Goal: Task Accomplishment & Management: Complete application form

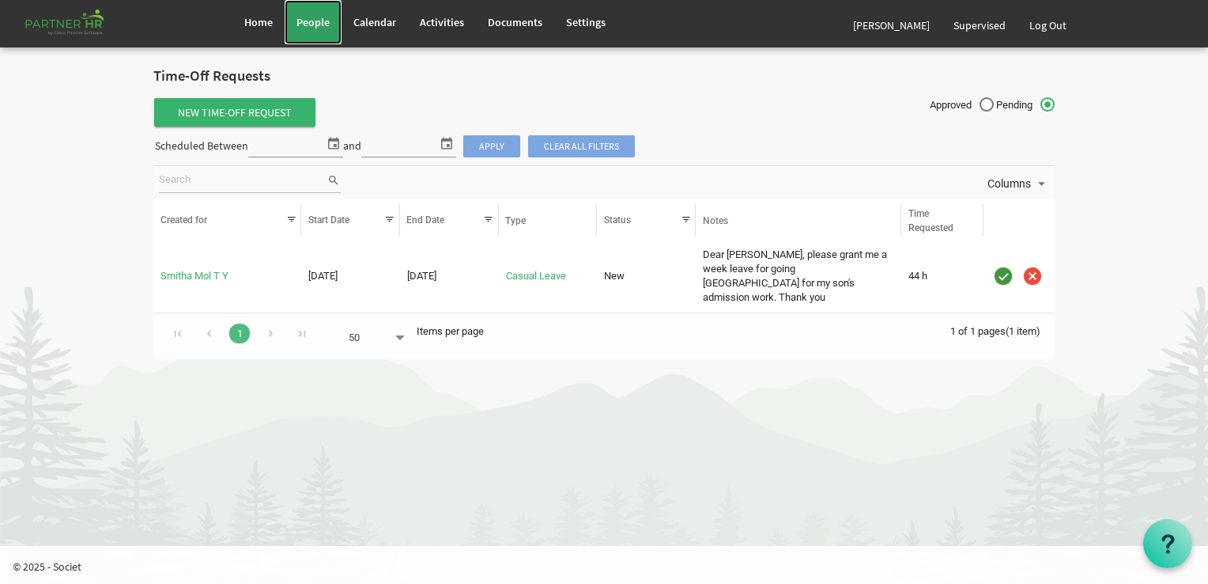
click at [316, 17] on span "People" at bounding box center [313, 22] width 33 height 14
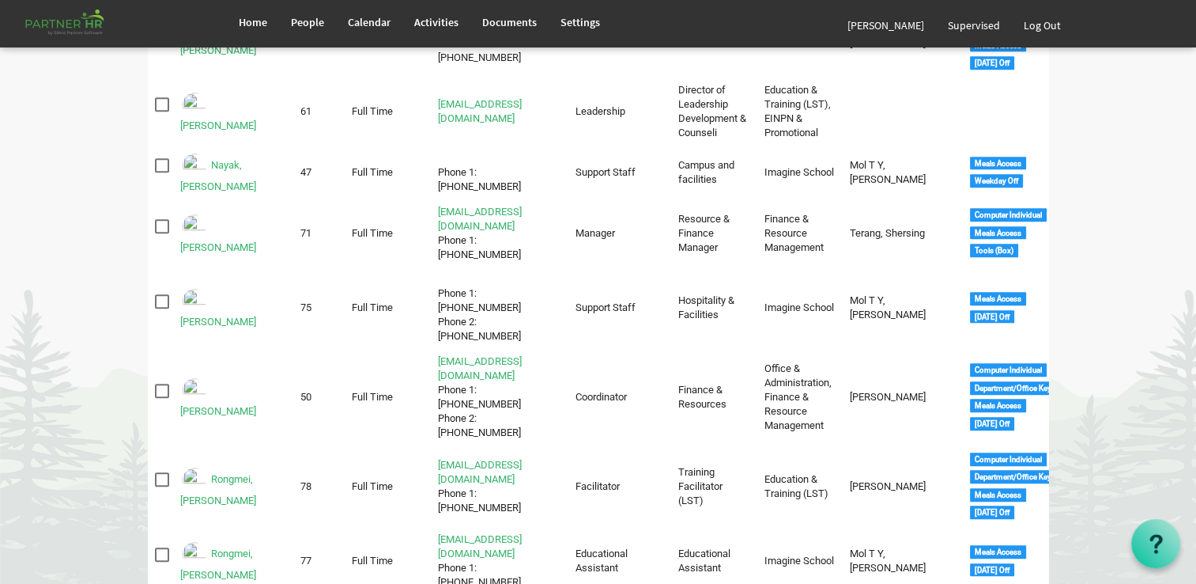
scroll to position [1544, 0]
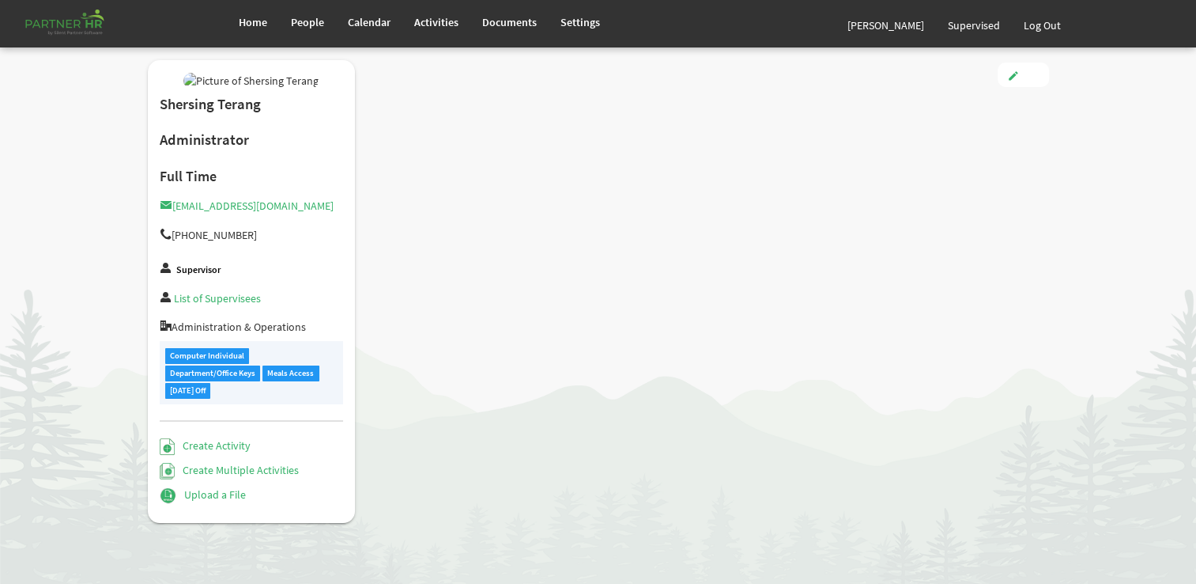
type input "Full Time"
type input "Administrator"
type input "[PERSON_NAME]"
type input "[DATE]"
type input "[DEMOGRAPHIC_DATA]"
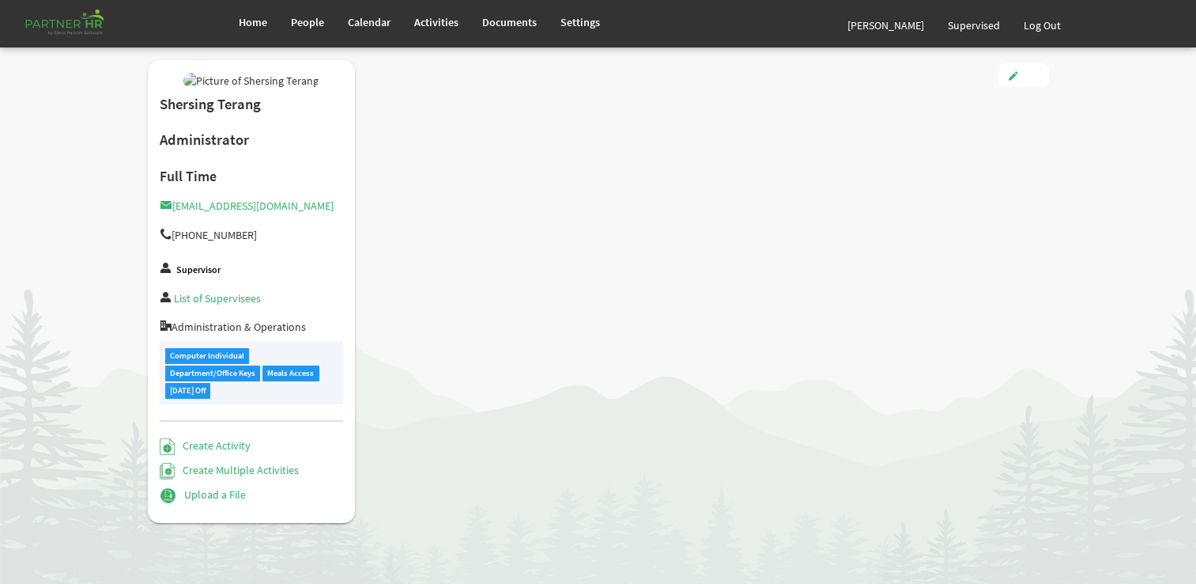
type input "[DATE]"
checkbox input "true"
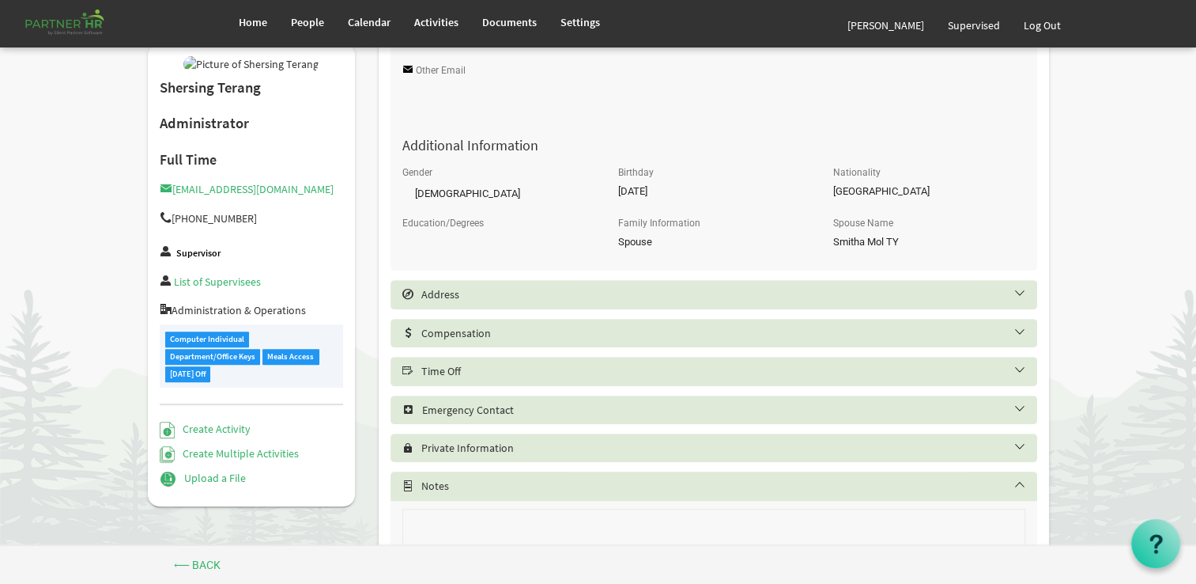
scroll to position [606, 0]
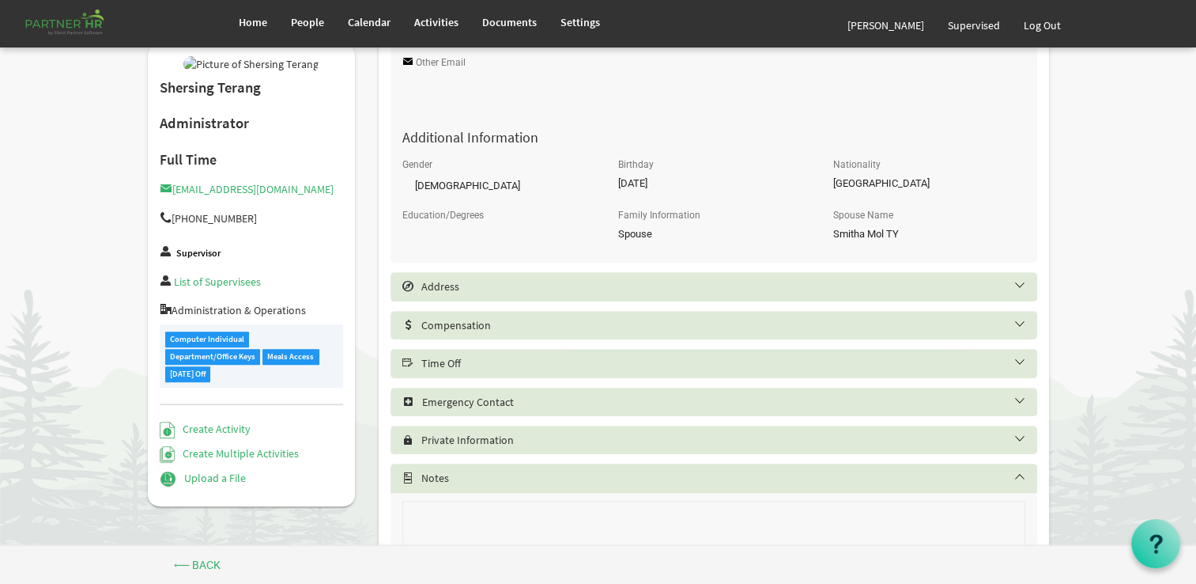
click at [538, 366] on h5 "Time Off" at bounding box center [726, 363] width 647 height 13
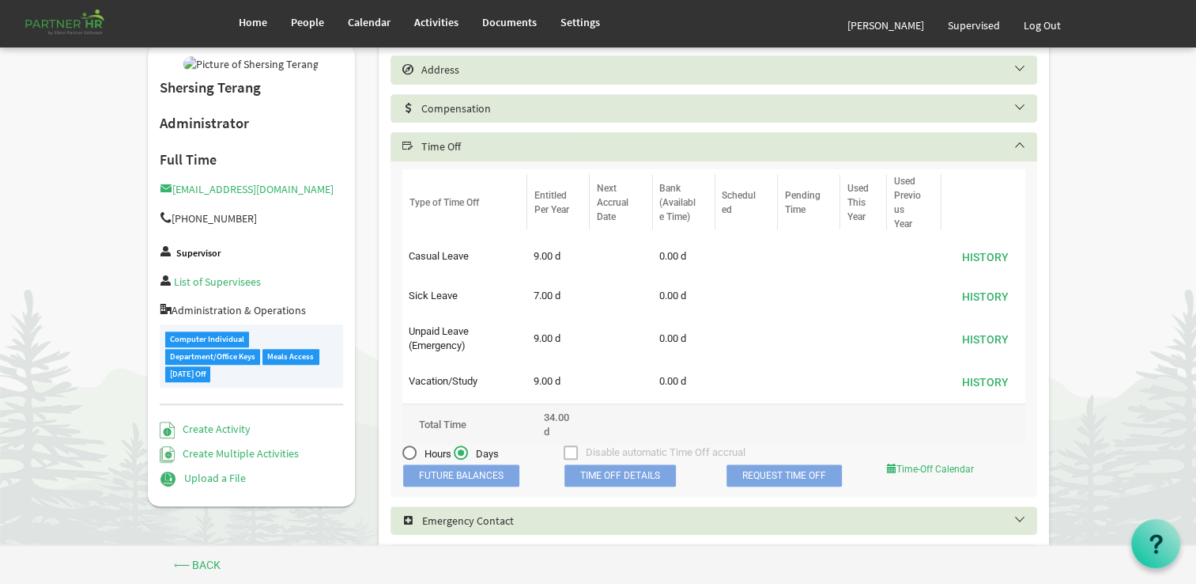
scroll to position [949, 0]
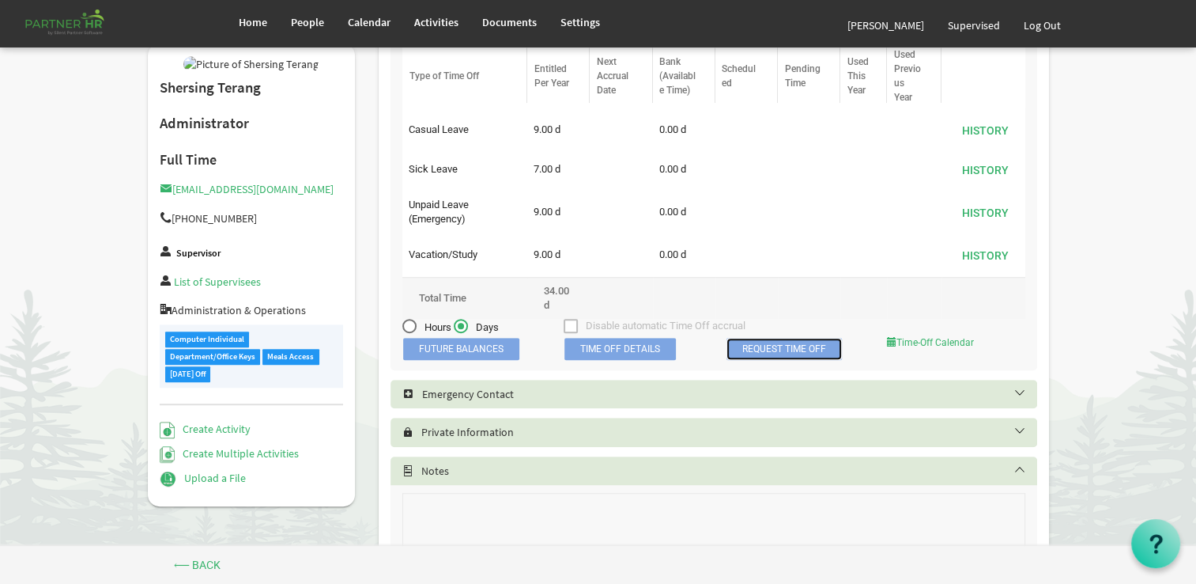
click at [769, 350] on link "Request Time Off" at bounding box center [784, 349] width 115 height 22
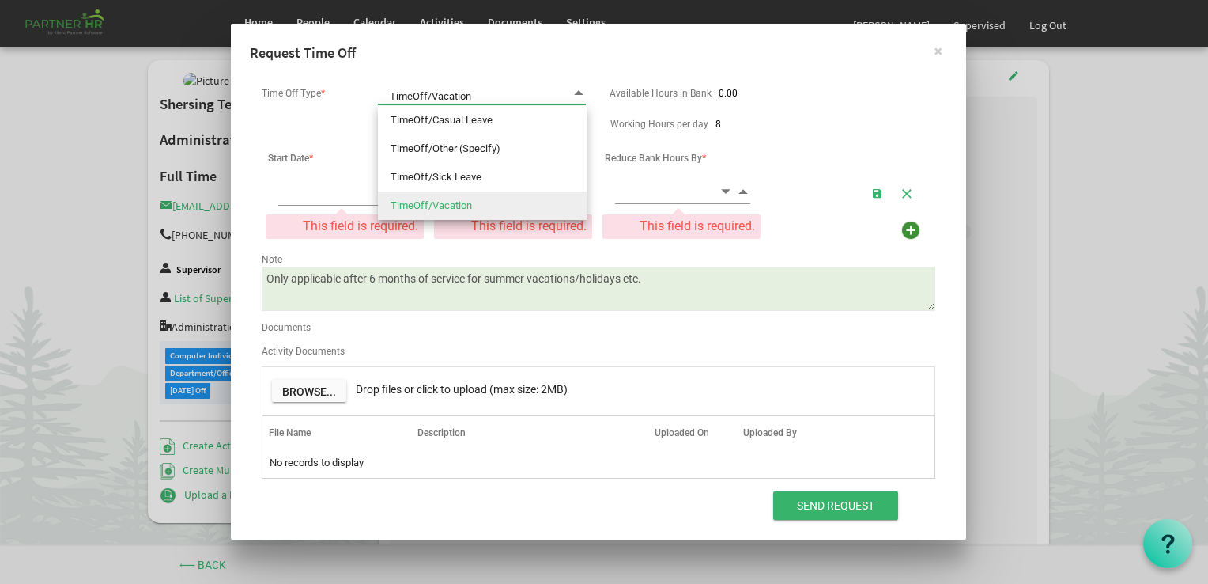
click at [579, 90] on span at bounding box center [579, 92] width 14 height 15
click at [487, 119] on li "TimeOff/Casual Leave" at bounding box center [482, 120] width 209 height 28
type input "TimeOff/Casual Leave"
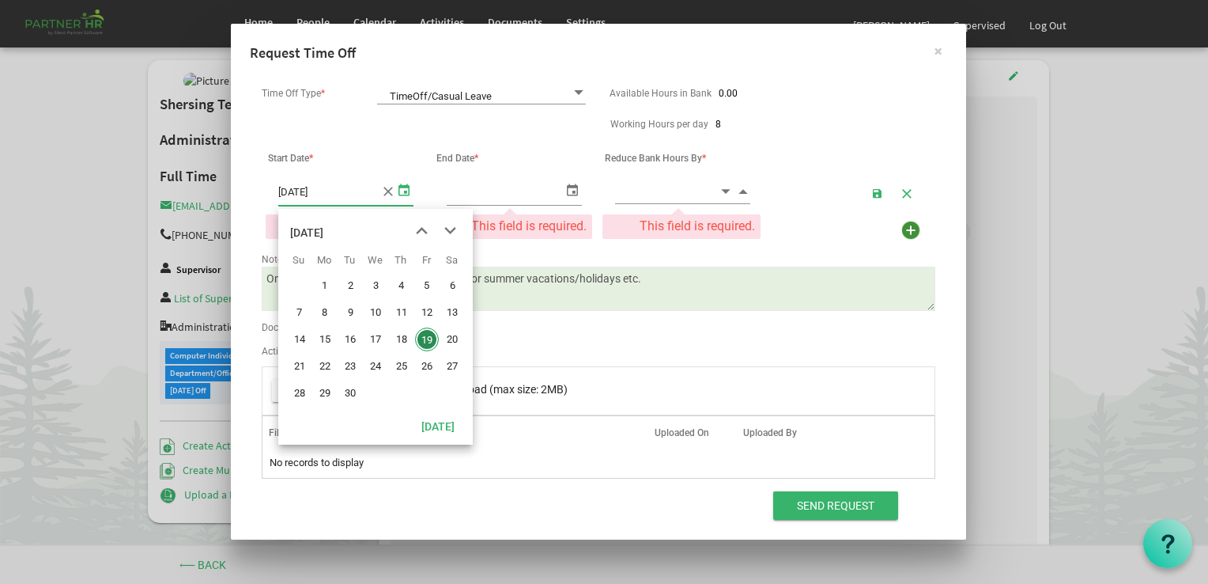
click at [402, 188] on span "select" at bounding box center [404, 189] width 19 height 23
click at [449, 335] on span "20" at bounding box center [452, 339] width 24 height 24
type input "[DATE]"
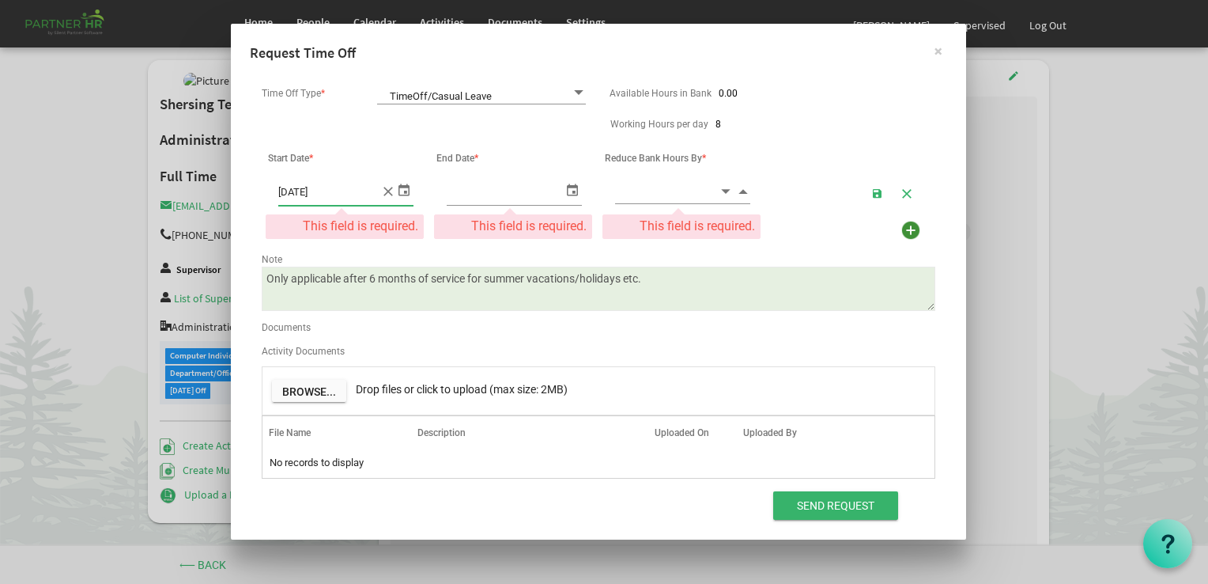
type input "[DATE]"
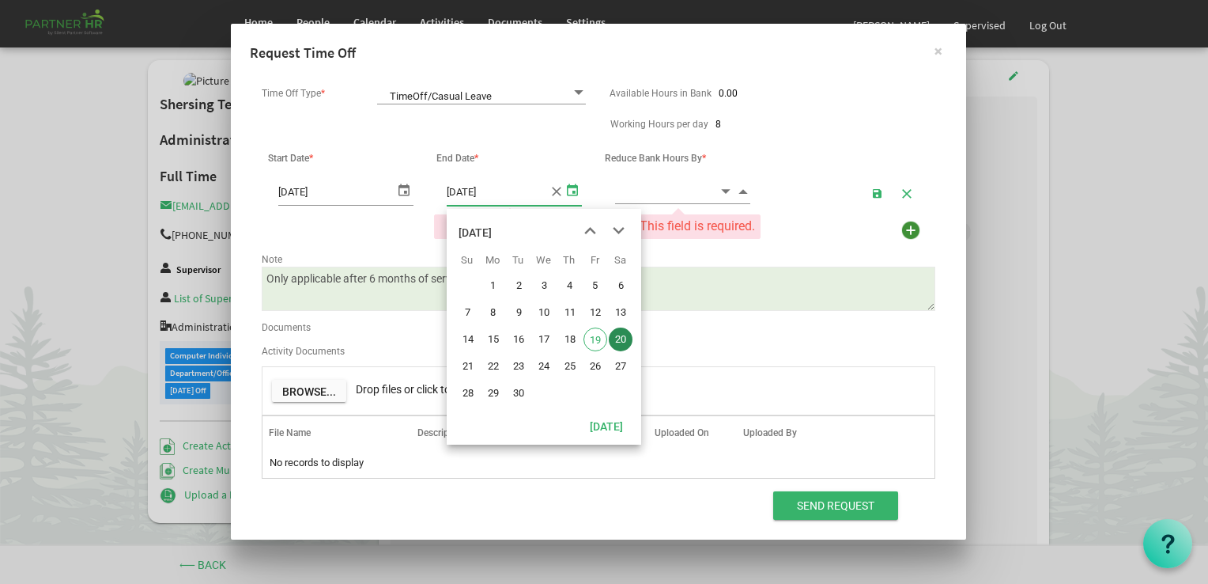
click at [574, 190] on span "select" at bounding box center [572, 189] width 19 height 23
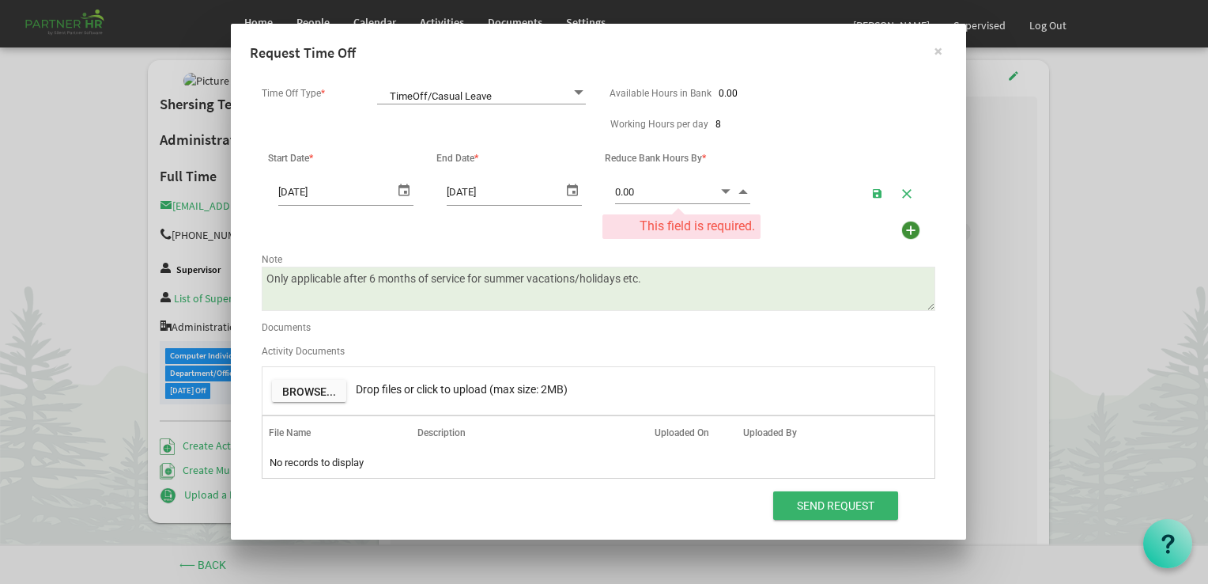
click at [727, 189] on span "Decrement value" at bounding box center [726, 191] width 14 height 18
click at [740, 188] on span "Increment value" at bounding box center [743, 191] width 14 height 18
click at [724, 188] on span "Decrement value" at bounding box center [726, 191] width 14 height 18
click at [626, 188] on input "0" at bounding box center [667, 191] width 104 height 25
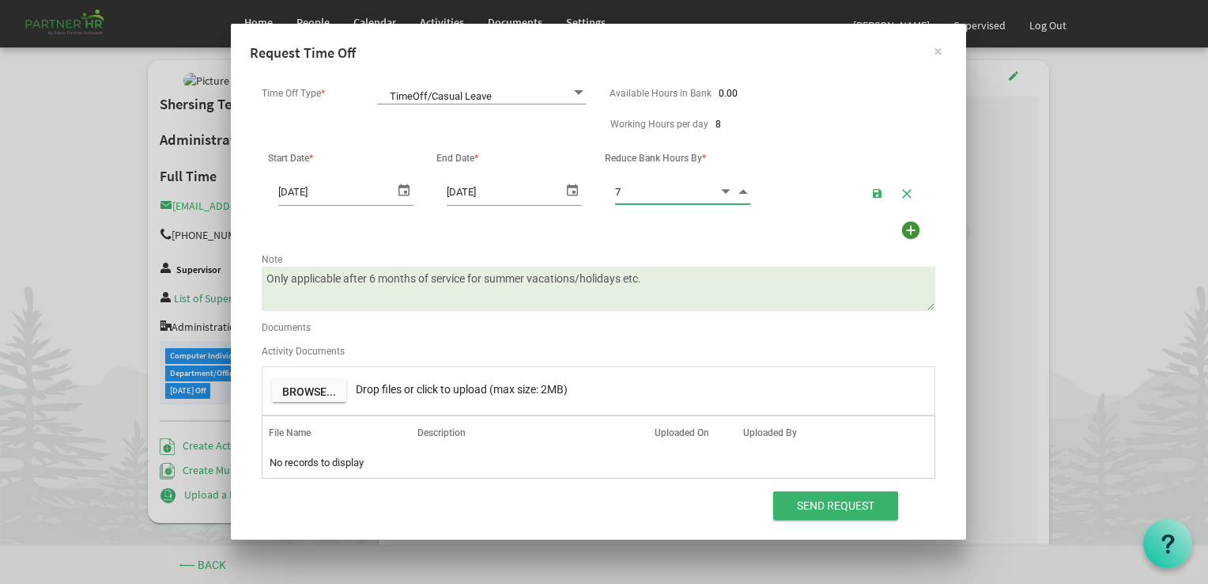
click at [728, 193] on span "Decrement value" at bounding box center [726, 191] width 14 height 18
click at [727, 188] on span "Decrement value" at bounding box center [726, 191] width 14 height 18
type input "6.00"
click at [642, 280] on textarea "Only applicable after 6 months of service for summer vacations/holidays etc." at bounding box center [599, 288] width 674 height 44
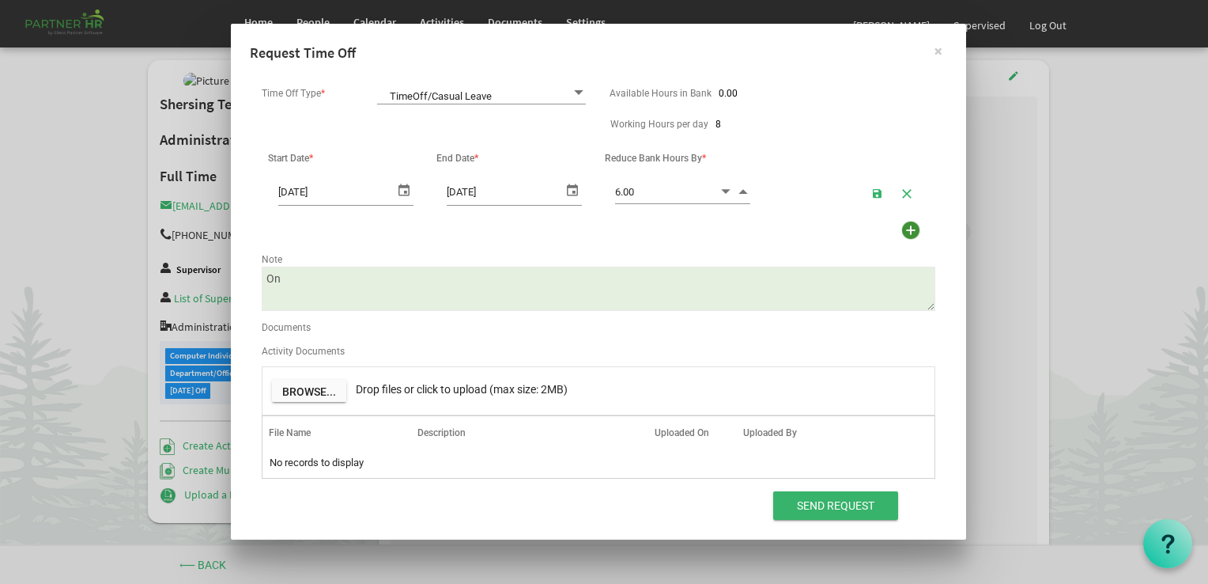
type textarea "O"
type textarea "I"
click at [432, 282] on textarea "Only applicable after 6 months of service for summer vacations/holidays etc." at bounding box center [599, 288] width 674 height 44
click at [425, 279] on textarea "Only applicable after 6 months of service for summer vacations/holidays etc." at bounding box center [599, 288] width 674 height 44
click at [471, 276] on textarea "Only applicable after 6 months of service for summer vacations/holidays etc." at bounding box center [599, 288] width 674 height 44
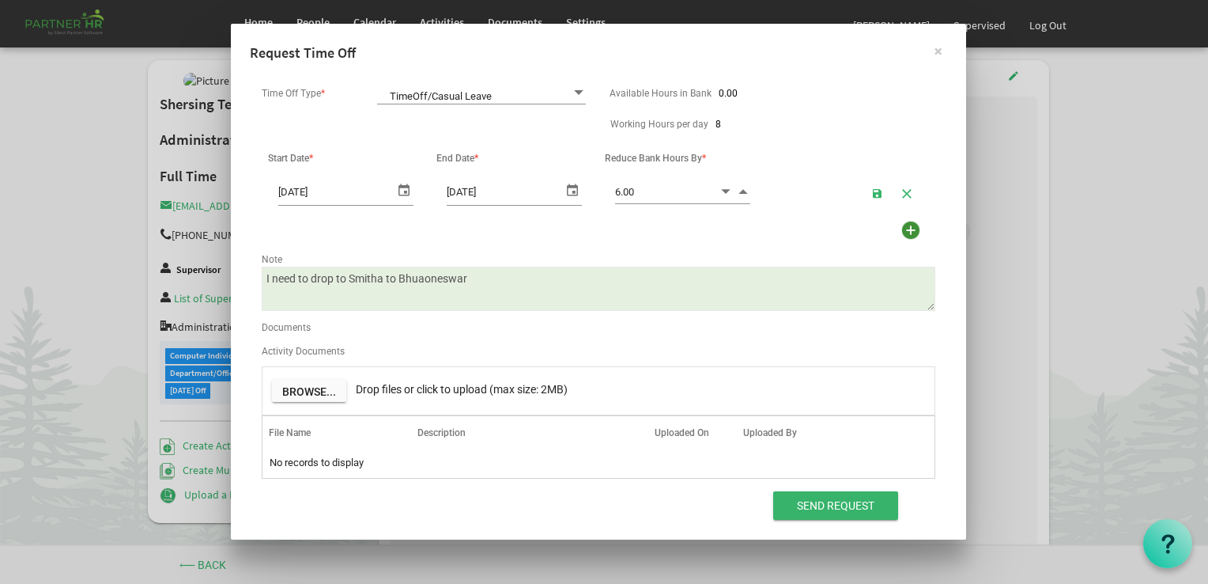
click at [439, 282] on textarea "Only applicable after 6 months of service for summer vacations/holidays etc." at bounding box center [599, 288] width 674 height 44
drag, startPoint x: 439, startPoint y: 282, endPoint x: 417, endPoint y: 273, distance: 23.8
click at [417, 273] on textarea "Only applicable after 6 months of service for summer vacations/holidays etc." at bounding box center [599, 288] width 674 height 44
click at [438, 276] on textarea "Only applicable after 6 months of service for summer vacations/holidays etc." at bounding box center [599, 288] width 674 height 44
click at [429, 278] on textarea "Only applicable after 6 months of service for summer vacations/holidays etc." at bounding box center [599, 288] width 674 height 44
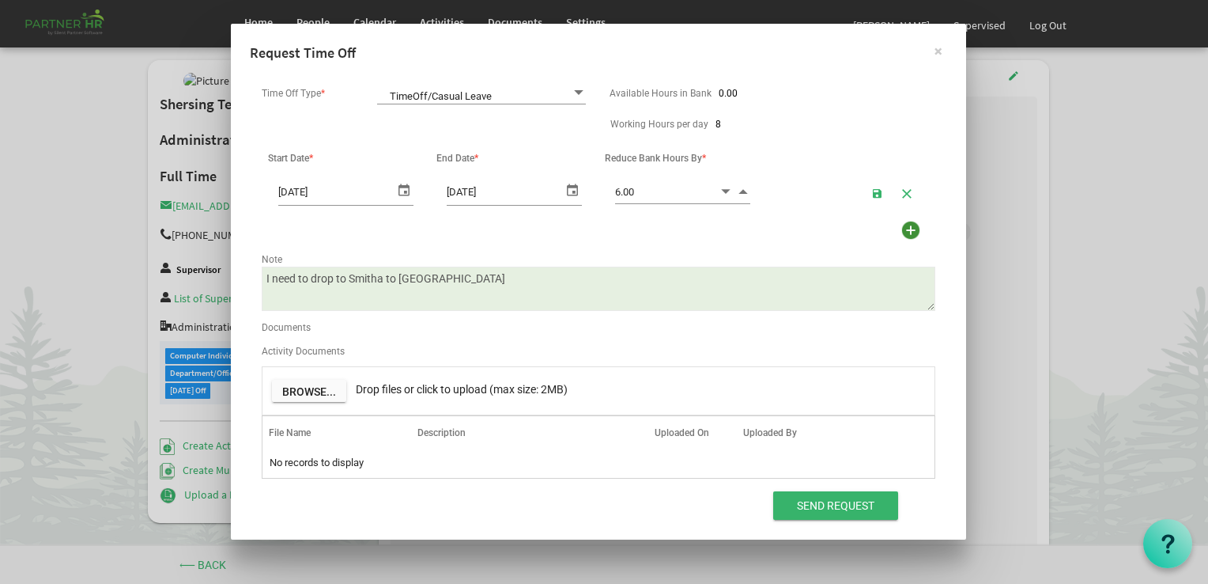
click at [468, 278] on textarea "Only applicable after 6 months of service for summer vacations/holidays etc." at bounding box center [599, 288] width 674 height 44
click at [269, 281] on textarea "Only applicable after 6 months of service for summer vacations/holidays etc." at bounding box center [599, 288] width 674 height 44
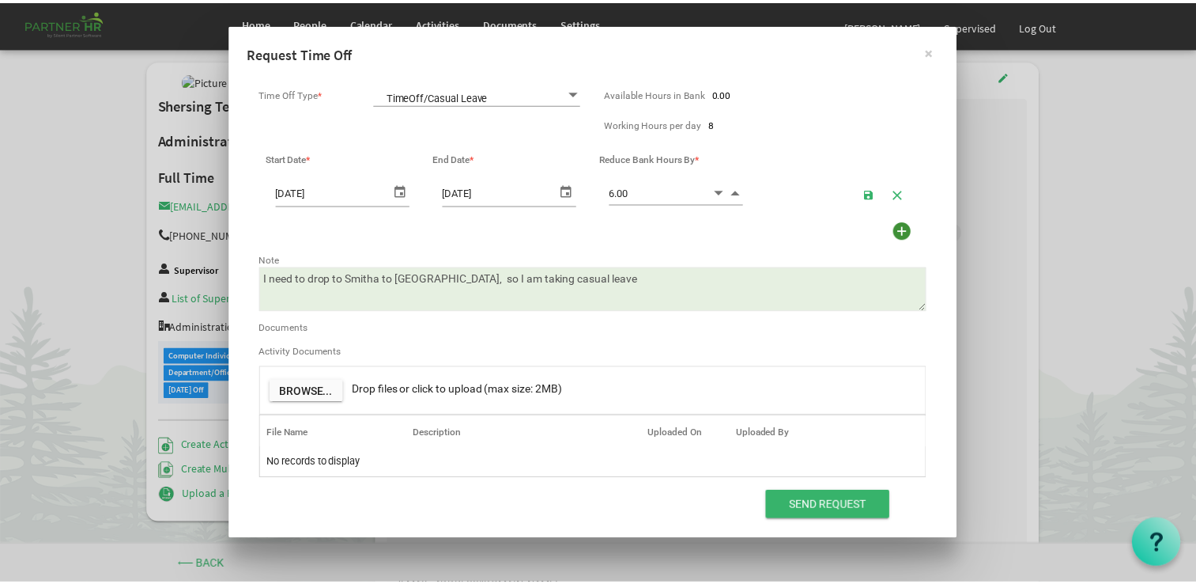
scroll to position [154, 0]
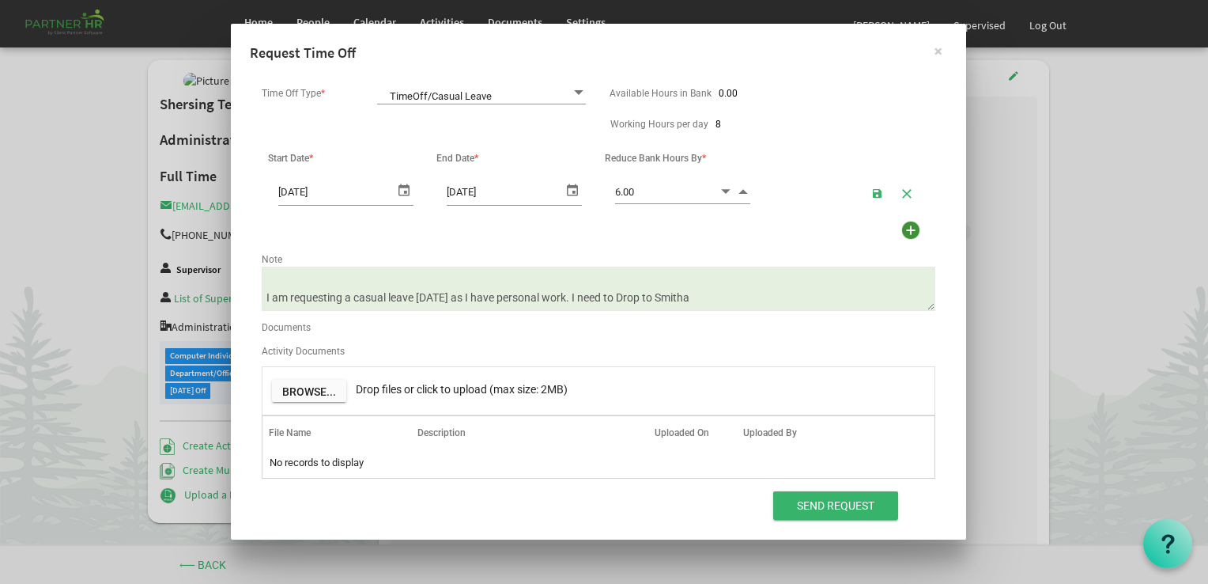
click at [681, 283] on textarea "Only applicable after 6 months of service for summer vacations/holidays etc." at bounding box center [599, 288] width 674 height 44
click at [706, 282] on textarea "Only applicable after 6 months of service for summer vacations/holidays etc." at bounding box center [599, 288] width 674 height 44
type textarea "I need to drop to Smitha to Bhubaneswar, so I am taking casual leave I am reque…"
click at [831, 504] on input "Send Request" at bounding box center [835, 505] width 125 height 28
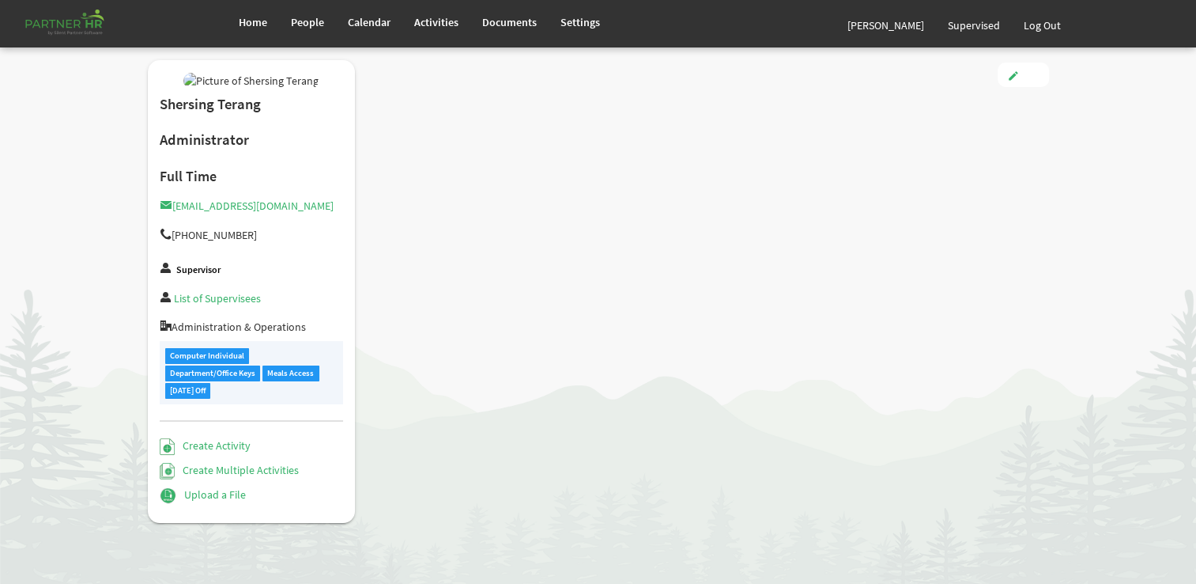
type input "Full Time"
type input "Administrator"
type input "[PERSON_NAME]"
type input "[DATE]"
type input "[DEMOGRAPHIC_DATA]"
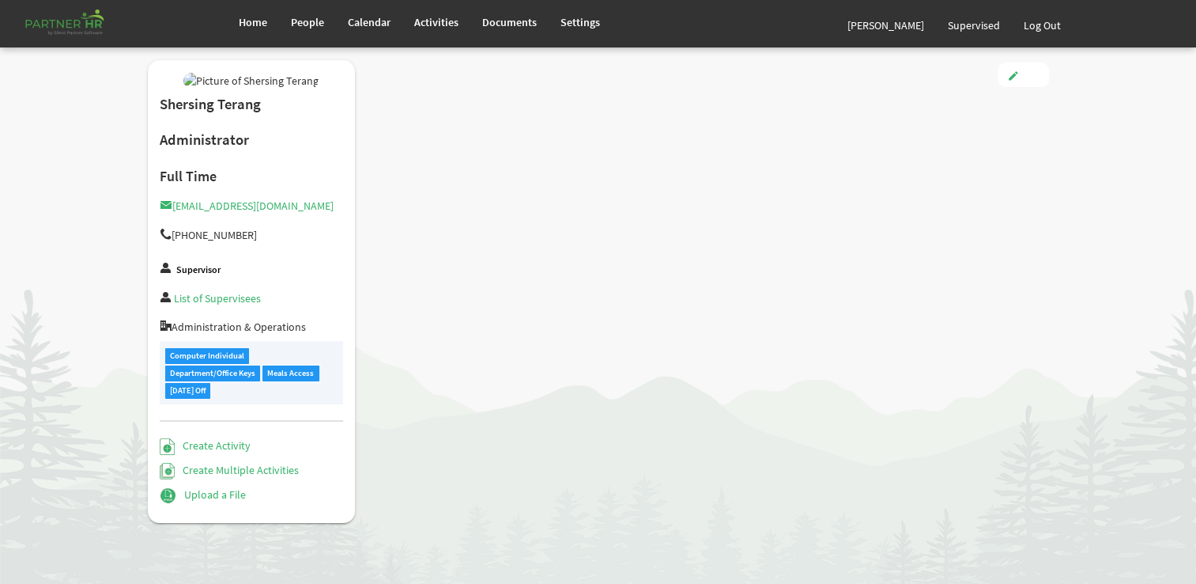
type input "[DATE]"
checkbox input "true"
